Goal: Ask a question

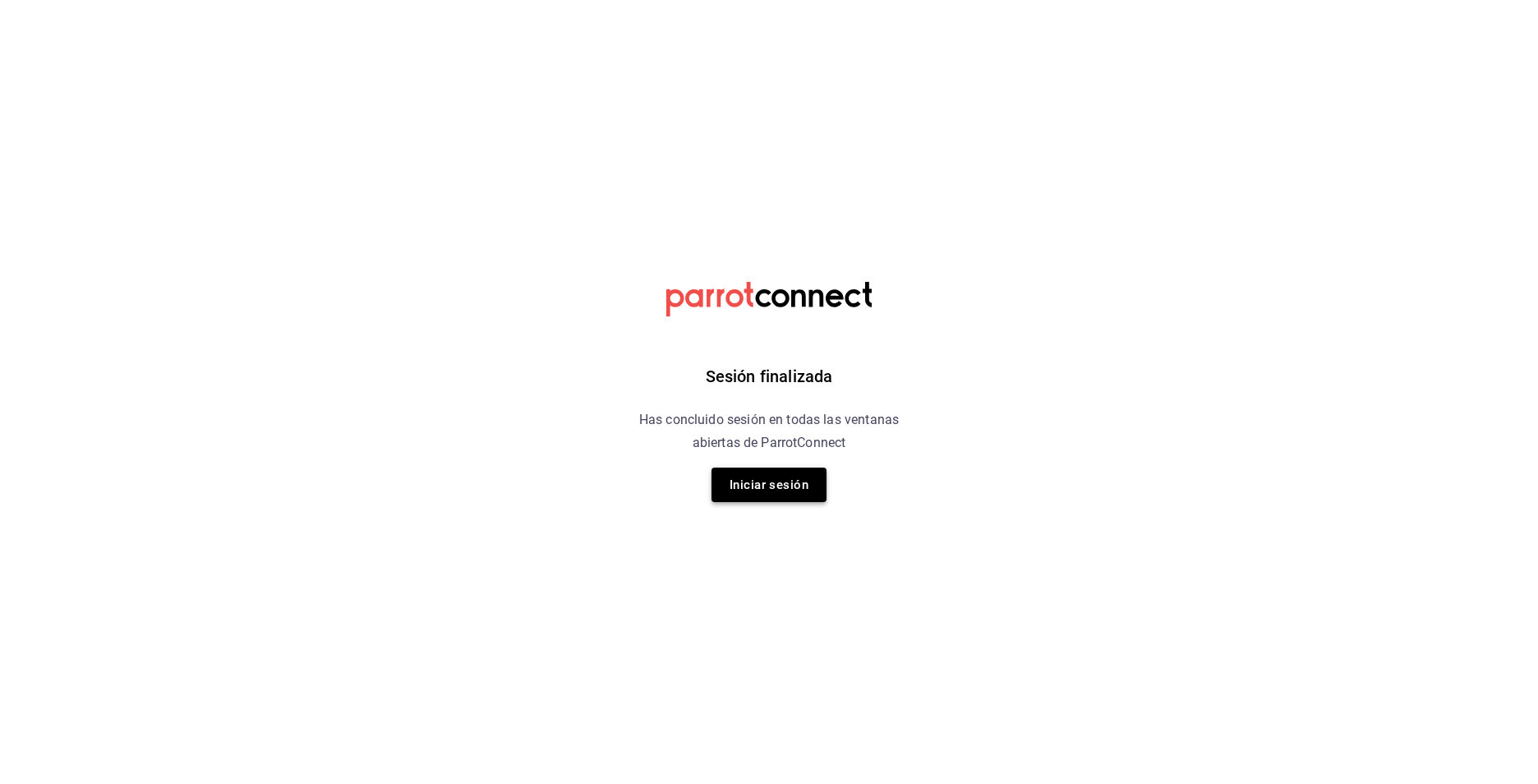
click at [754, 486] on button "Iniciar sesión" at bounding box center [769, 485] width 115 height 35
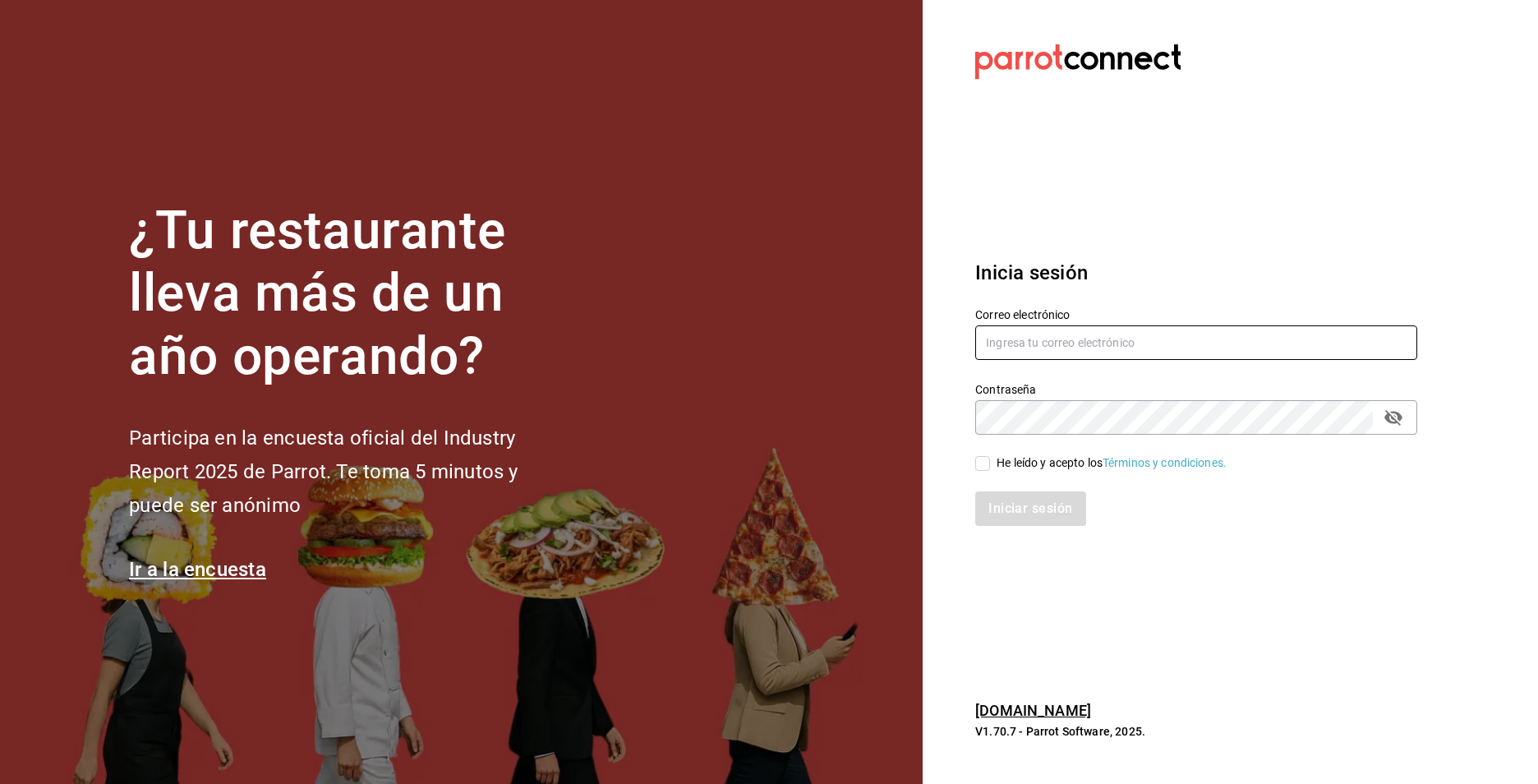
type input "[EMAIL_ADDRESS][DOMAIN_NAME]"
click at [988, 465] on input "He leído y acepto los Términos y condiciones." at bounding box center [982, 463] width 15 height 15
checkbox input "true"
click at [1002, 502] on button "Iniciar sesión" at bounding box center [1031, 509] width 112 height 35
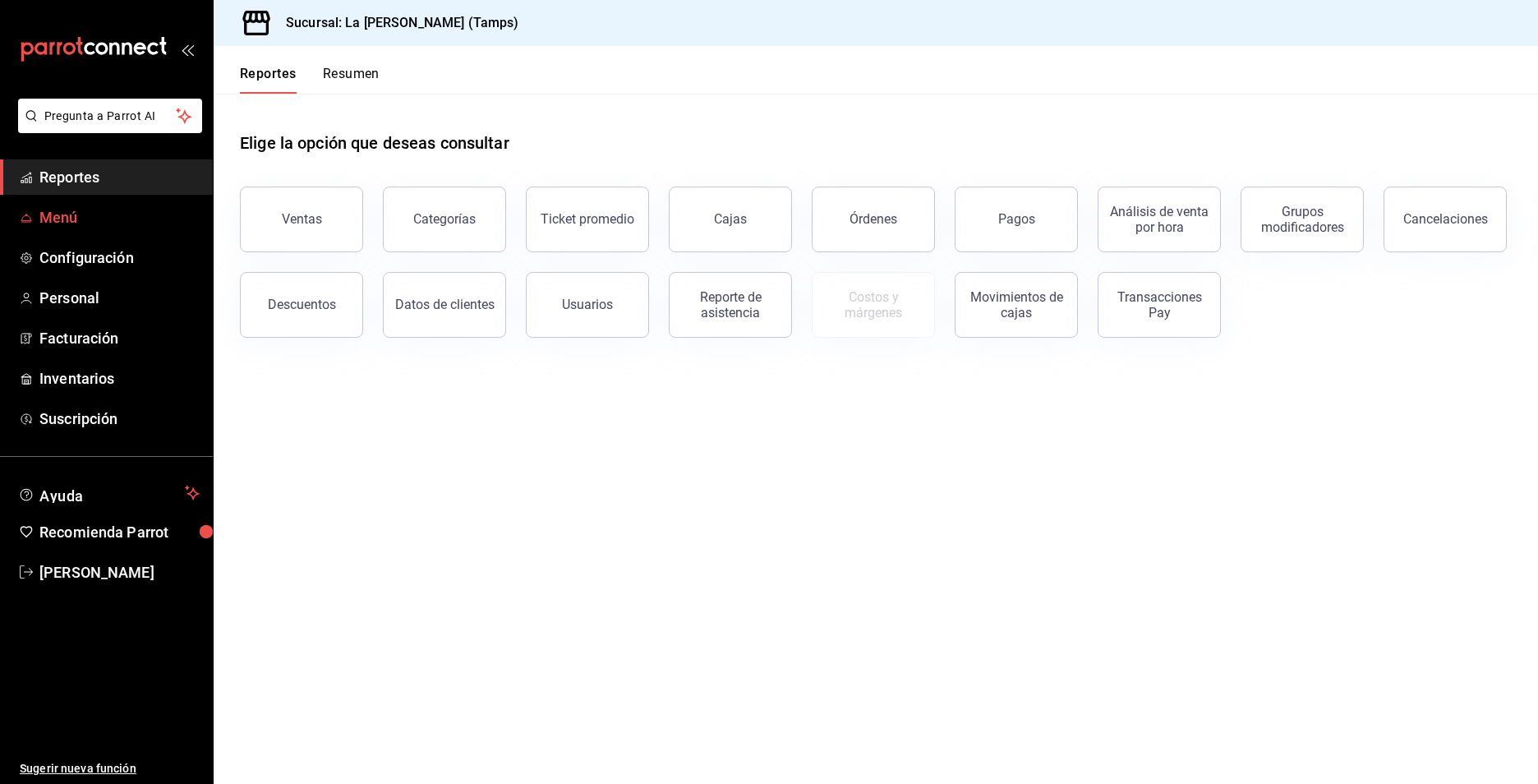
click at [75, 220] on span "Menú" at bounding box center [119, 217] width 160 height 22
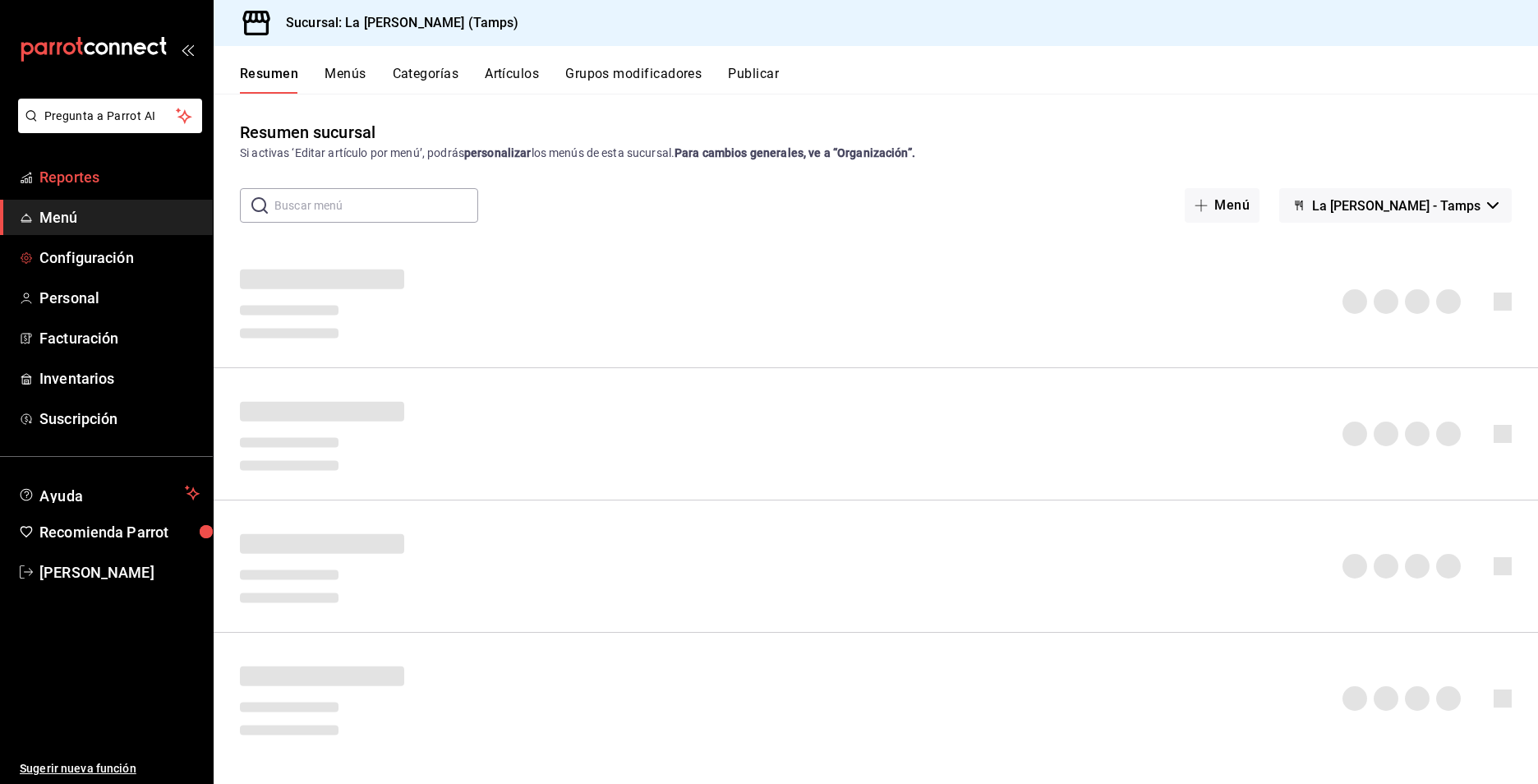
click at [91, 185] on span "Reportes" at bounding box center [119, 176] width 160 height 22
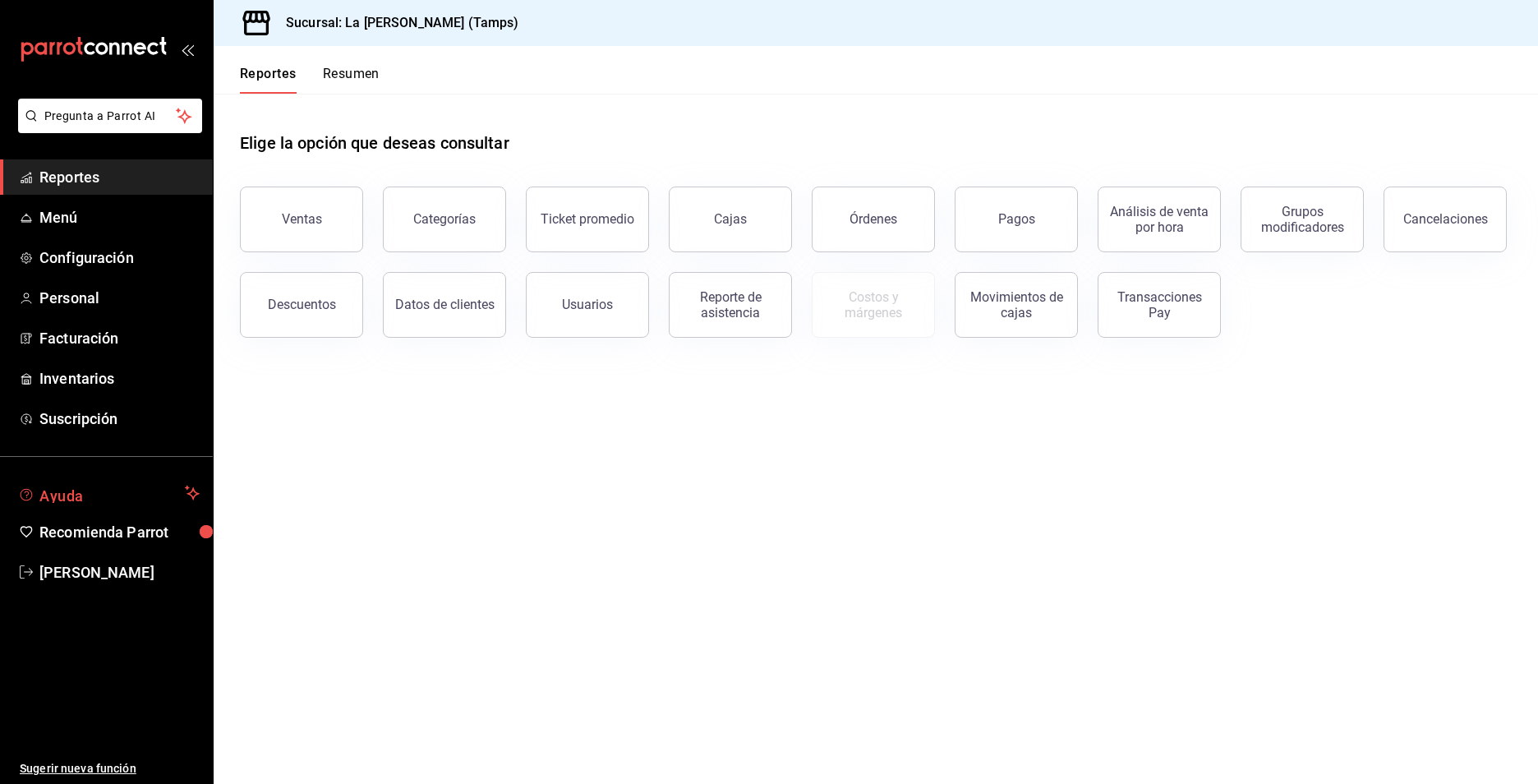
click at [94, 487] on span "Ayuda" at bounding box center [108, 492] width 139 height 20
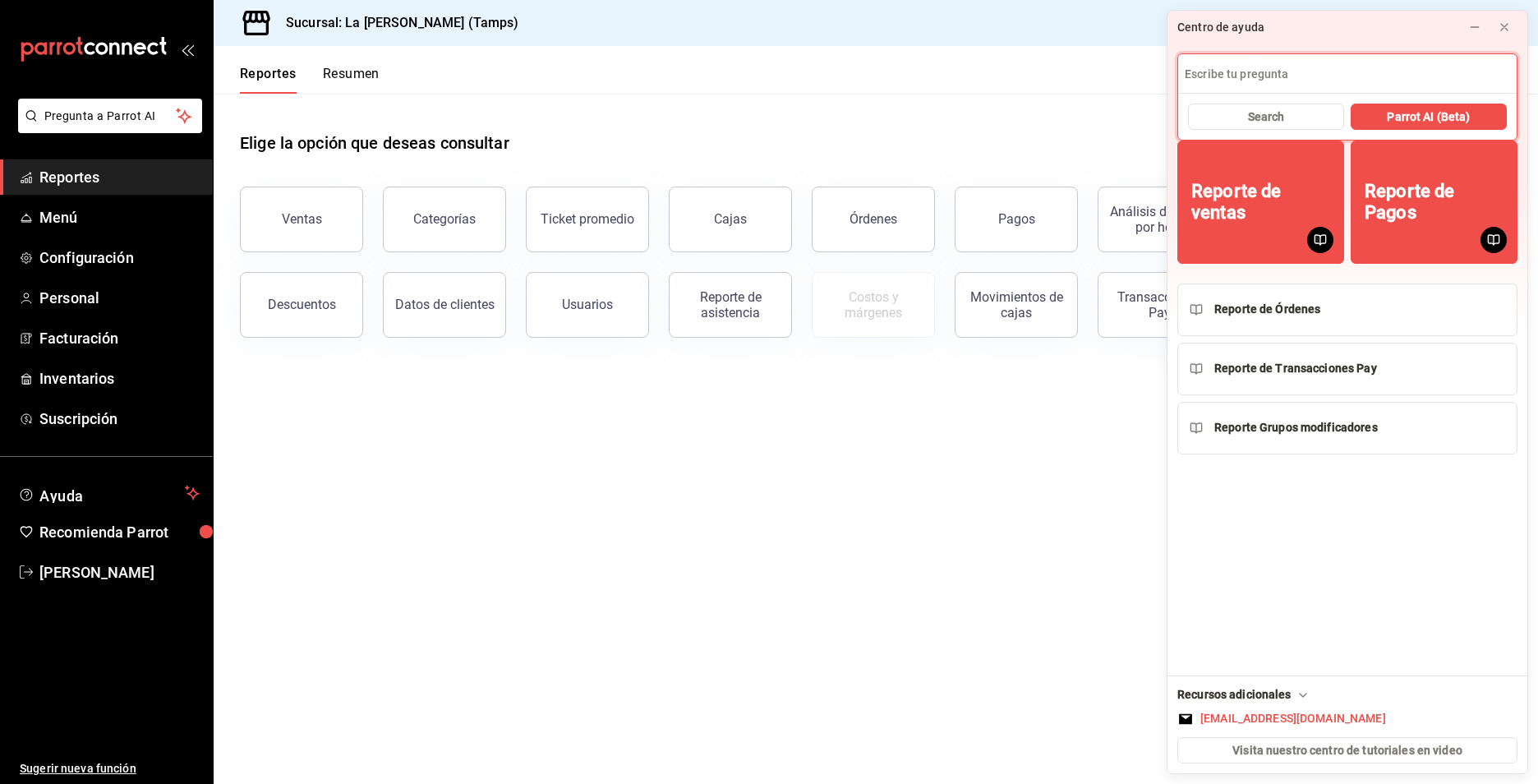
click at [1281, 84] on input at bounding box center [1347, 73] width 339 height 39
type input "como reabro una cuenta"
click at [1315, 118] on button "Search" at bounding box center [1266, 117] width 156 height 26
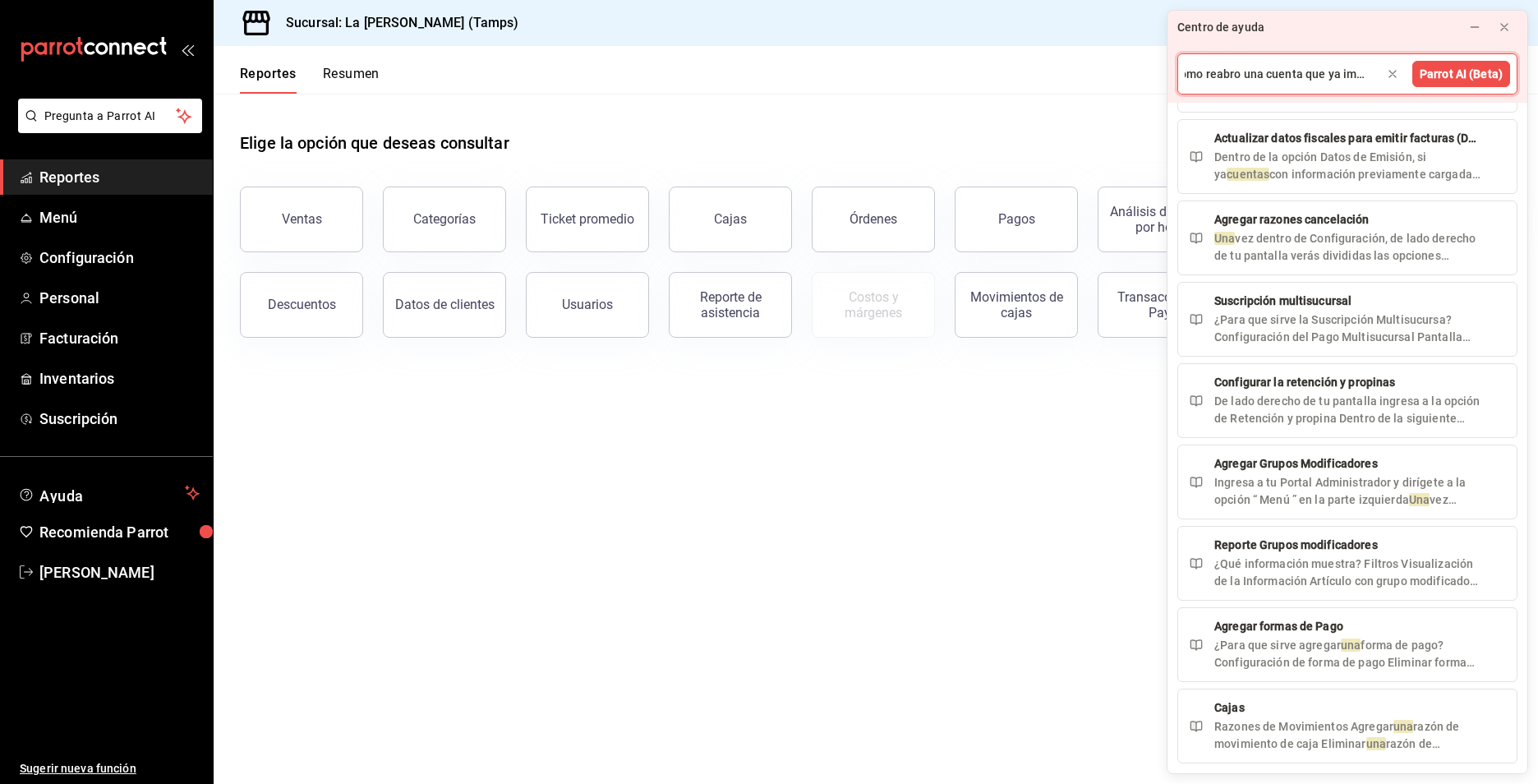
scroll to position [0, 14]
type input "como reabro una cuenta que ya imprimi"
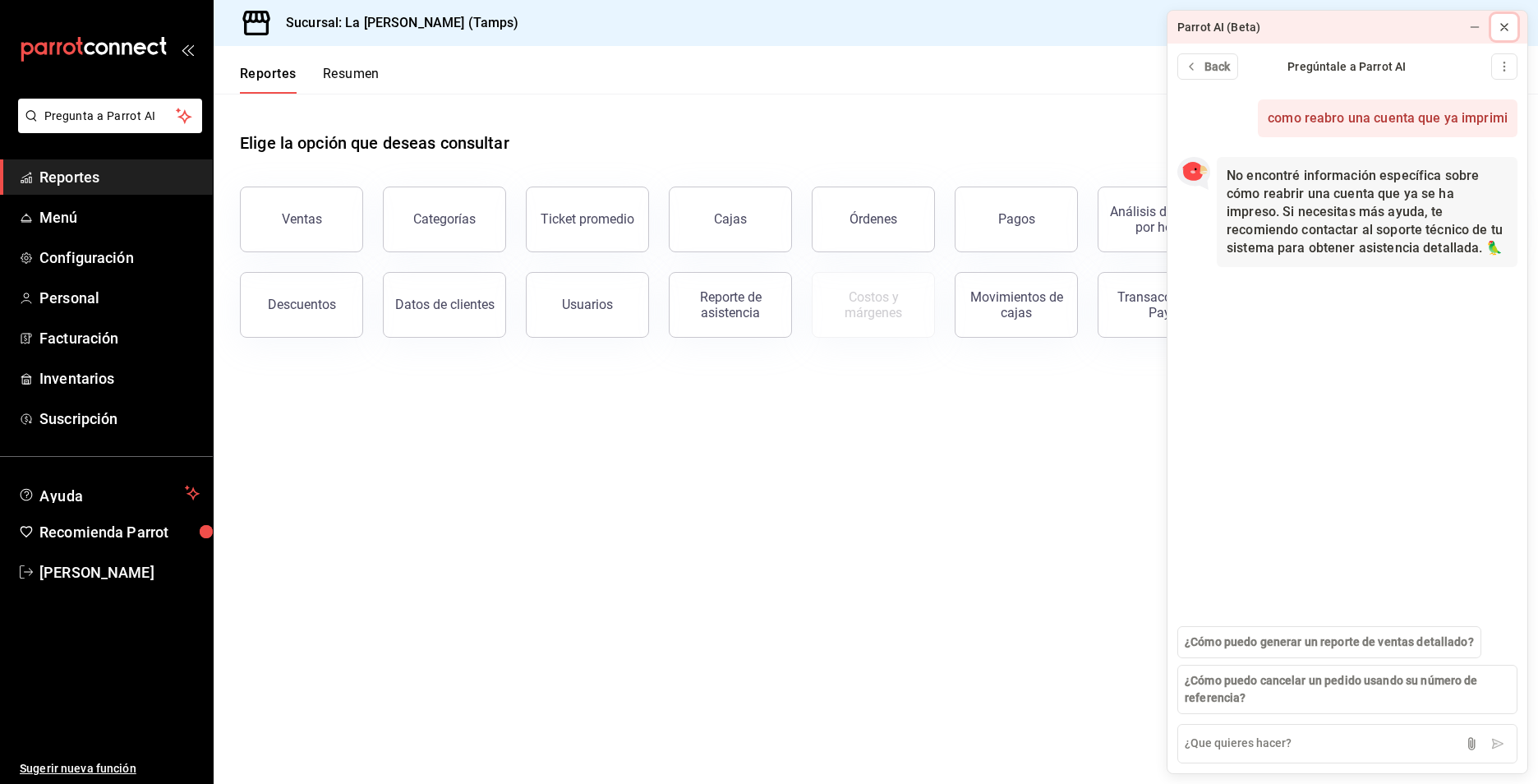
click at [1508, 27] on icon at bounding box center [1504, 27] width 13 height 13
